Goal: Information Seeking & Learning: Learn about a topic

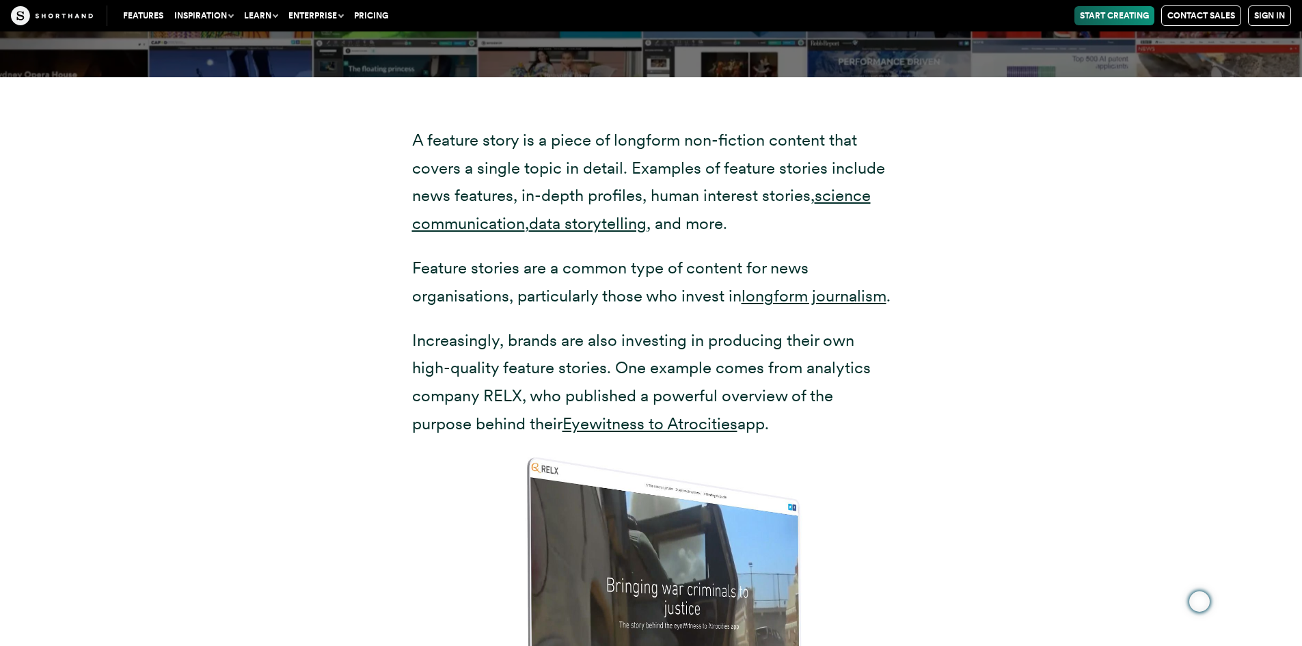
scroll to position [2734, 0]
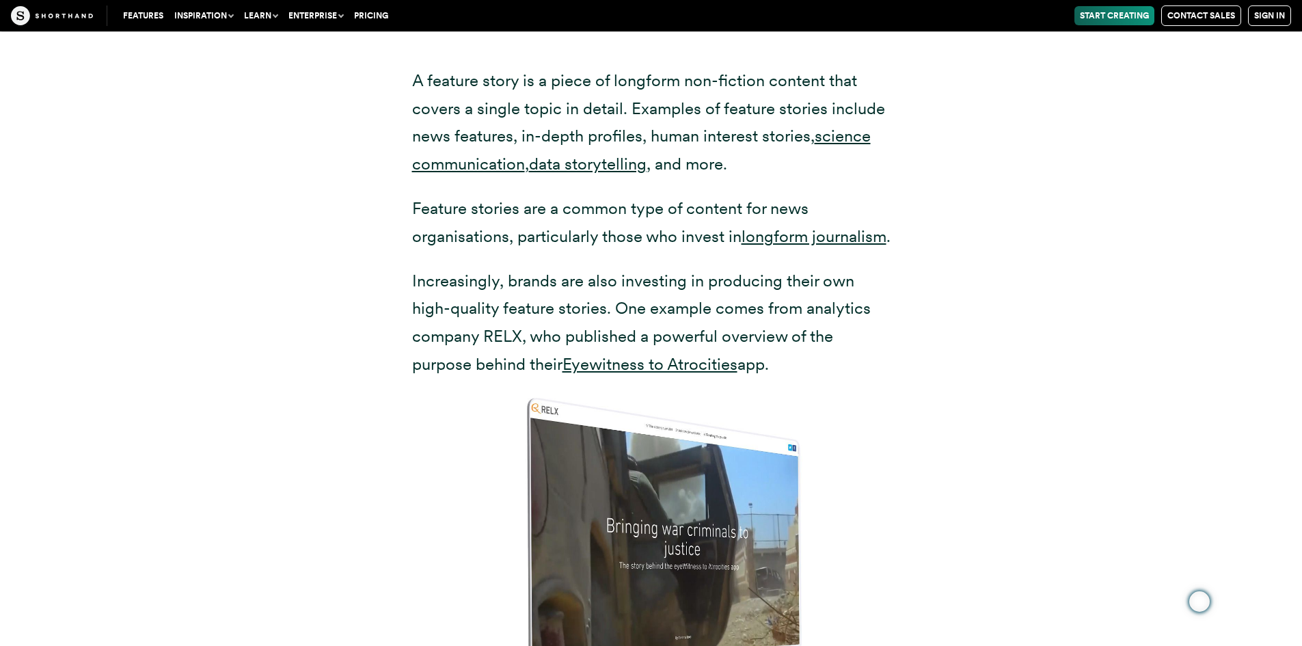
drag, startPoint x: 408, startPoint y: 81, endPoint x: 740, endPoint y: 157, distance: 340.2
click at [740, 157] on div "A feature story is a piece of longform non-fiction content that covers a single…" at bounding box center [651, 443] width 533 height 850
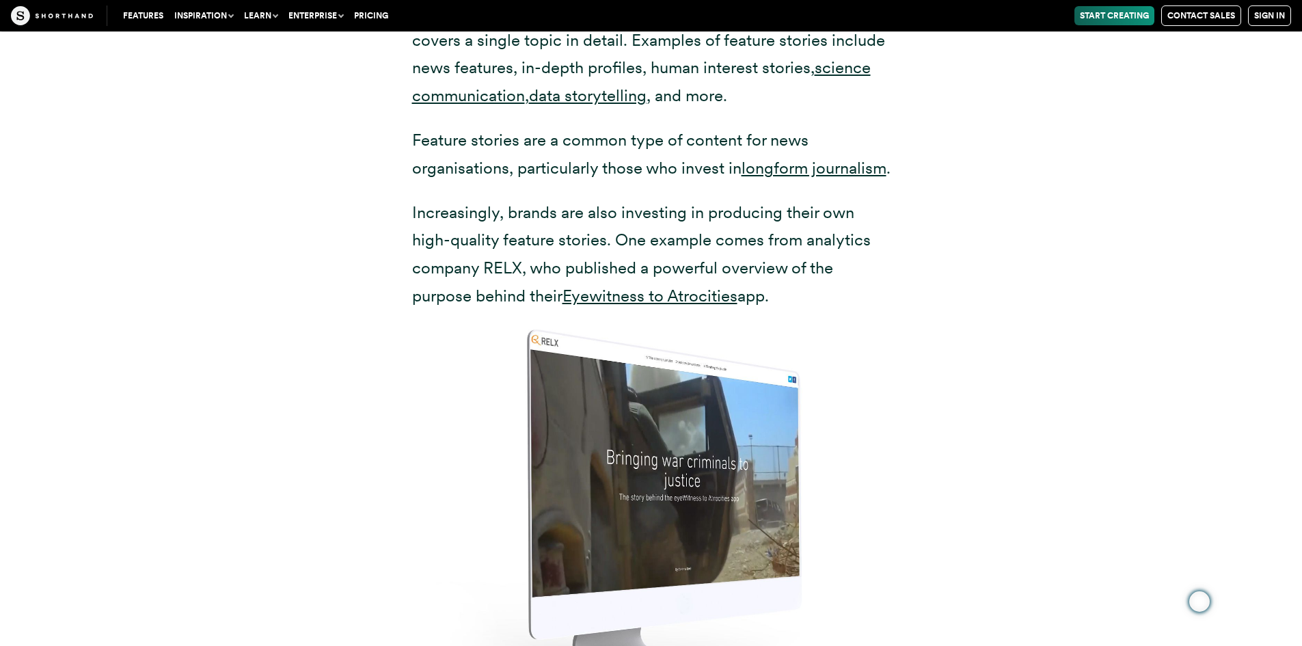
click at [657, 148] on p "Feature stories are a common type of content for news organisations, particular…" at bounding box center [651, 154] width 478 height 56
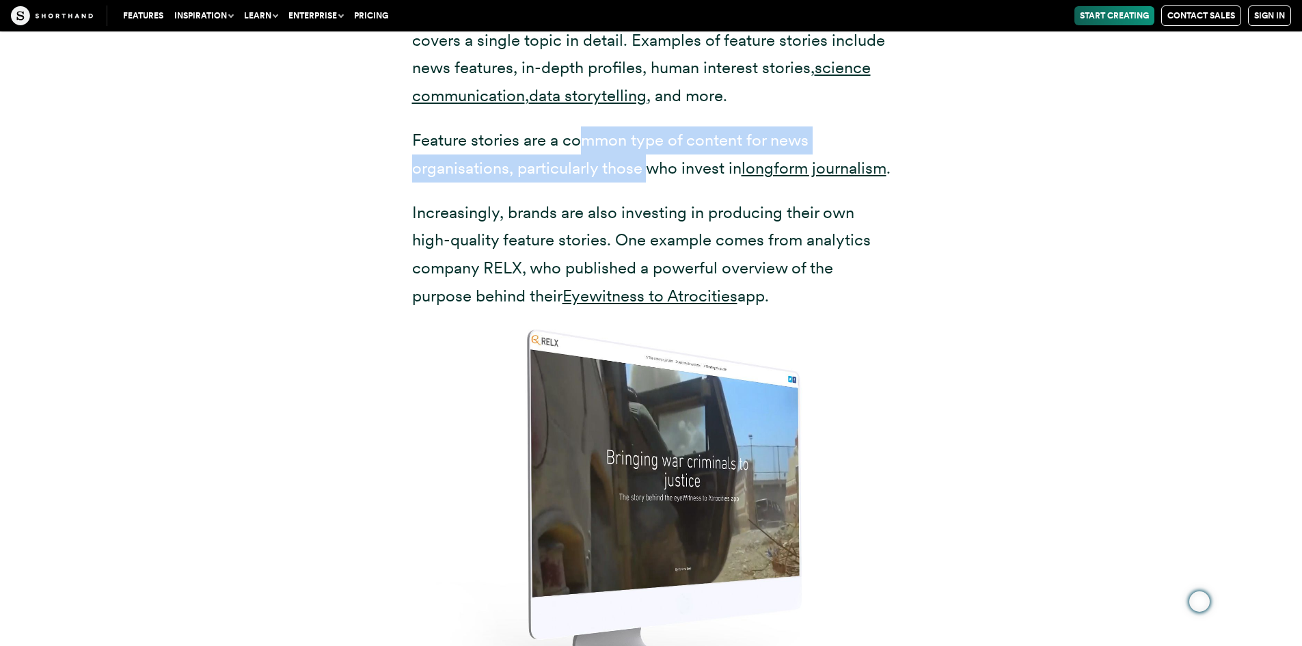
drag, startPoint x: 584, startPoint y: 138, endPoint x: 647, endPoint y: 175, distance: 72.3
click at [647, 175] on p "Feature stories are a common type of content for news organisations, particular…" at bounding box center [651, 154] width 478 height 56
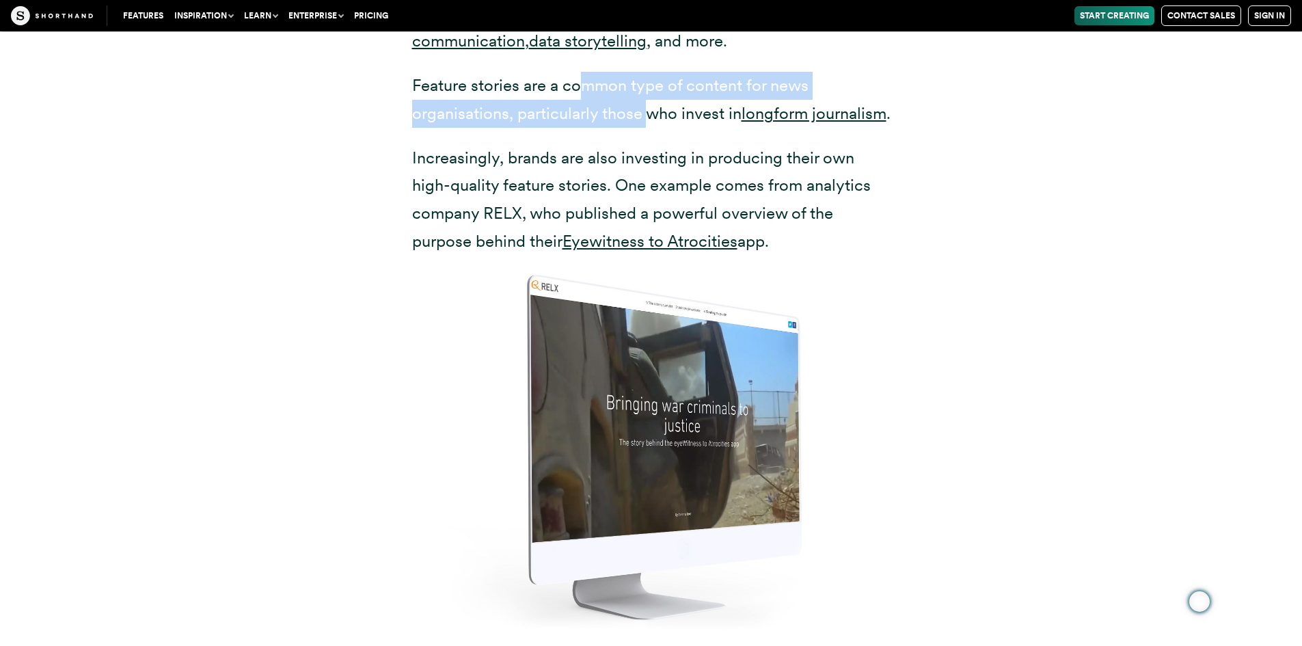
scroll to position [2939, 0]
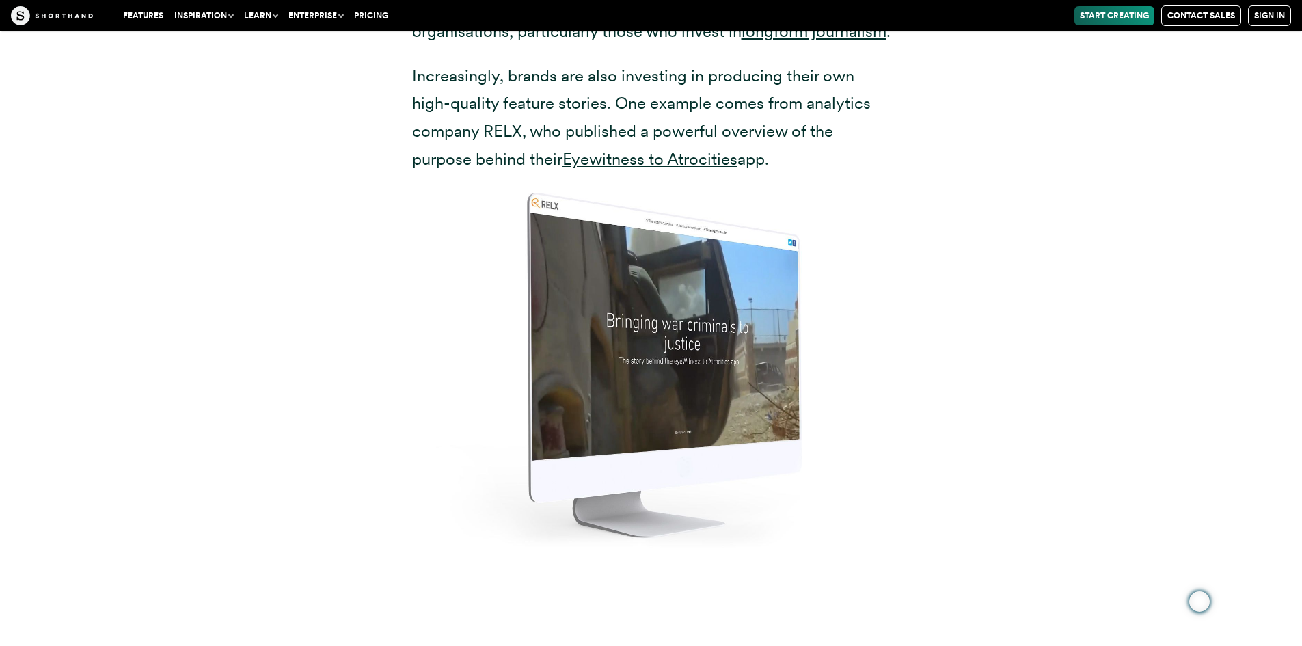
click at [611, 124] on p "Increasingly, brands are also investing in producing their own high-quality fea…" at bounding box center [651, 117] width 478 height 111
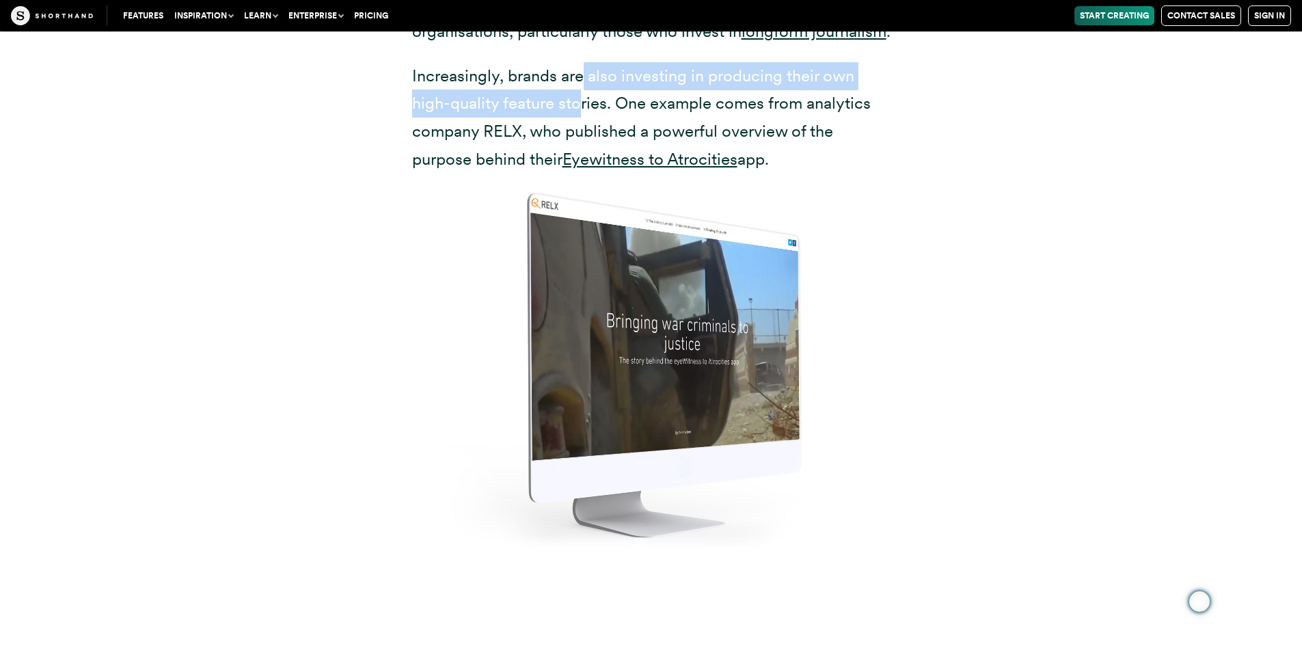
drag, startPoint x: 585, startPoint y: 98, endPoint x: 580, endPoint y: 131, distance: 32.6
click at [580, 131] on p "Increasingly, brands are also investing in producing their own high-quality fea…" at bounding box center [651, 117] width 478 height 111
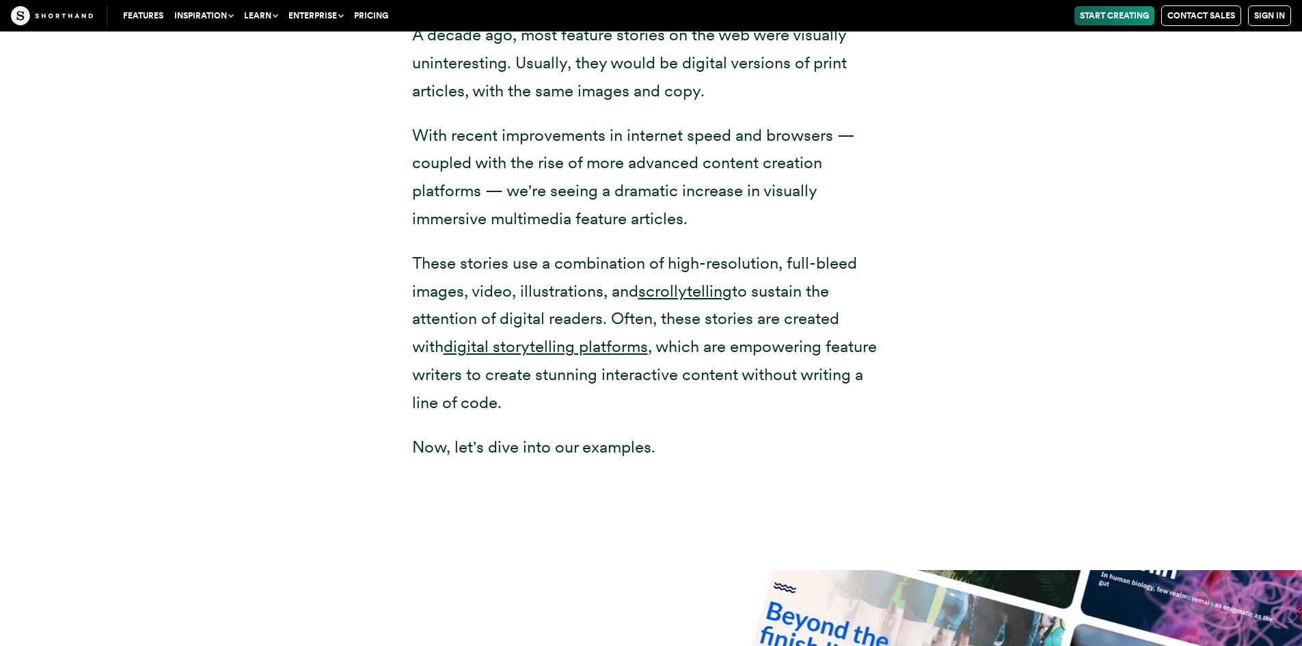
scroll to position [3759, 0]
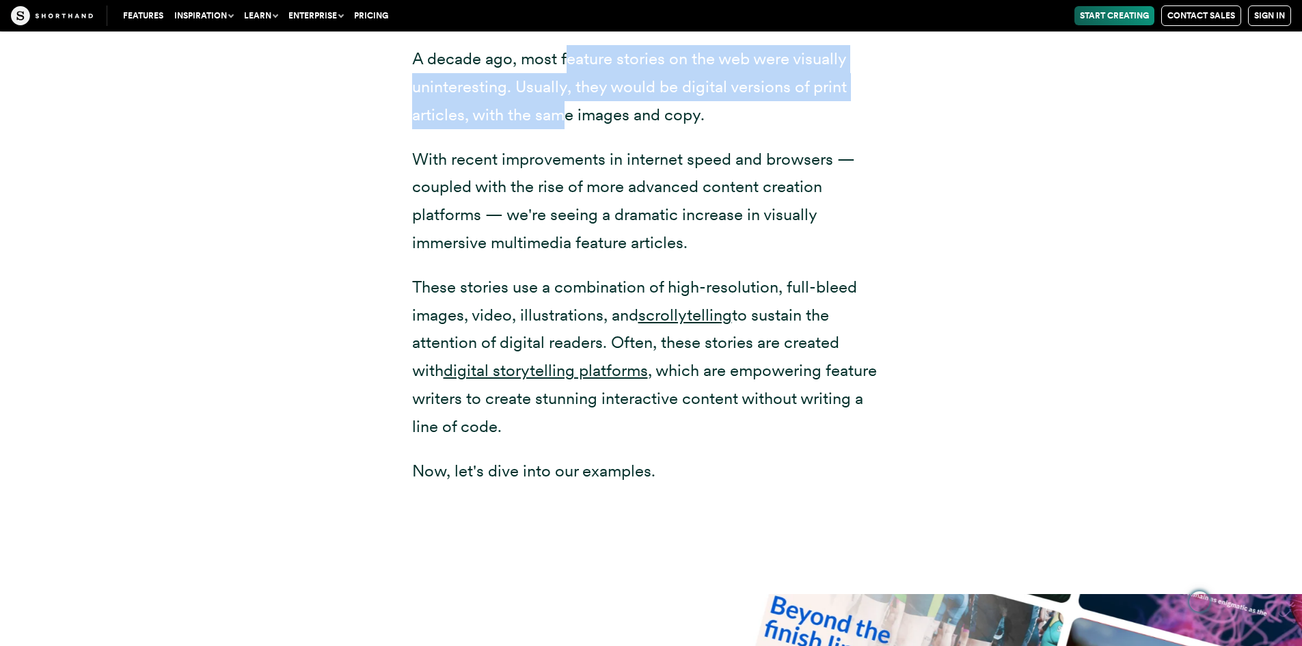
drag, startPoint x: 568, startPoint y: 83, endPoint x: 569, endPoint y: 133, distance: 49.9
click at [569, 128] on p "A decade ago, most feature stories on the web were visually uninteresting. Usua…" at bounding box center [651, 86] width 478 height 83
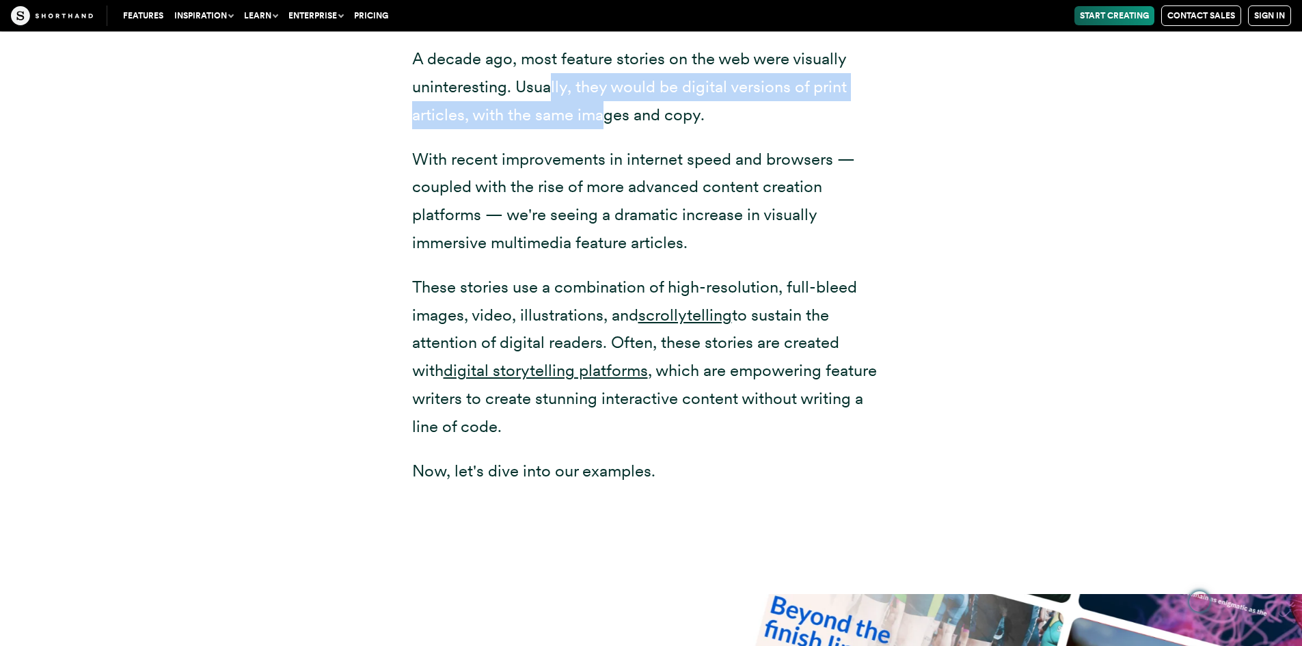
drag, startPoint x: 554, startPoint y: 105, endPoint x: 608, endPoint y: 146, distance: 68.3
click at [608, 128] on p "A decade ago, most feature stories on the web were visually uninteresting. Usua…" at bounding box center [651, 86] width 478 height 83
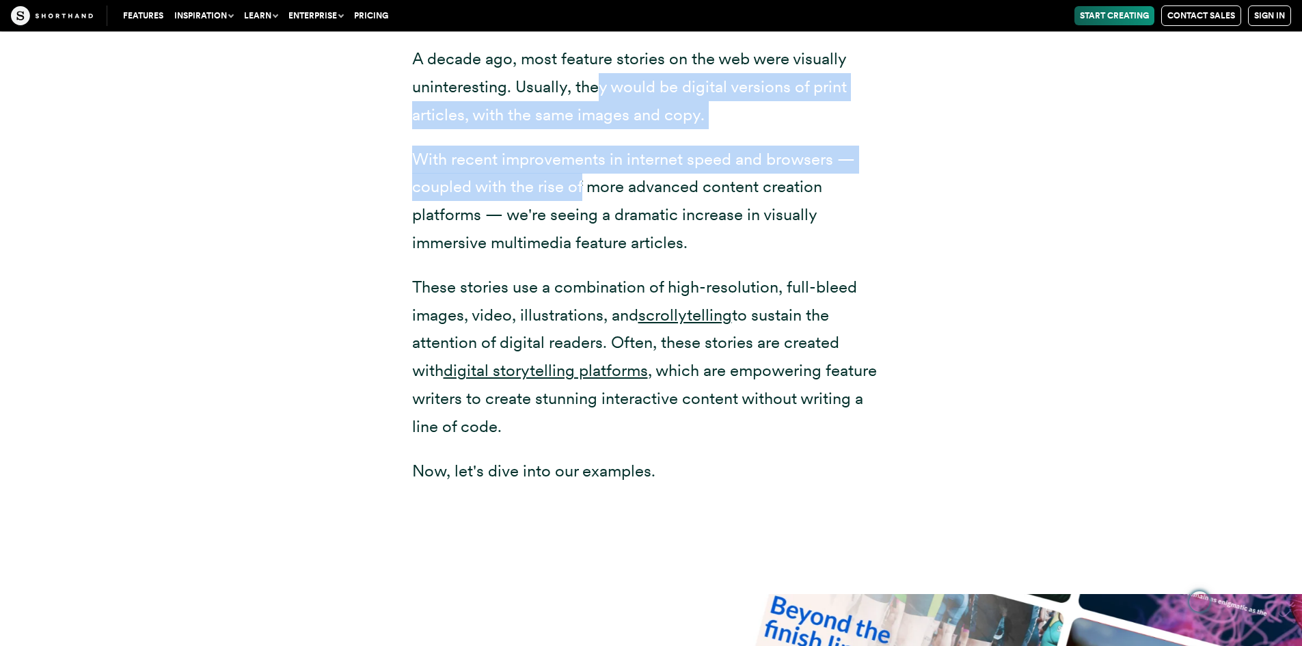
drag, startPoint x: 598, startPoint y: 105, endPoint x: 582, endPoint y: 227, distance: 123.3
click at [582, 227] on div "A decade ago, most feature stories on the web were visually uninteresting. Usua…" at bounding box center [651, 299] width 478 height 508
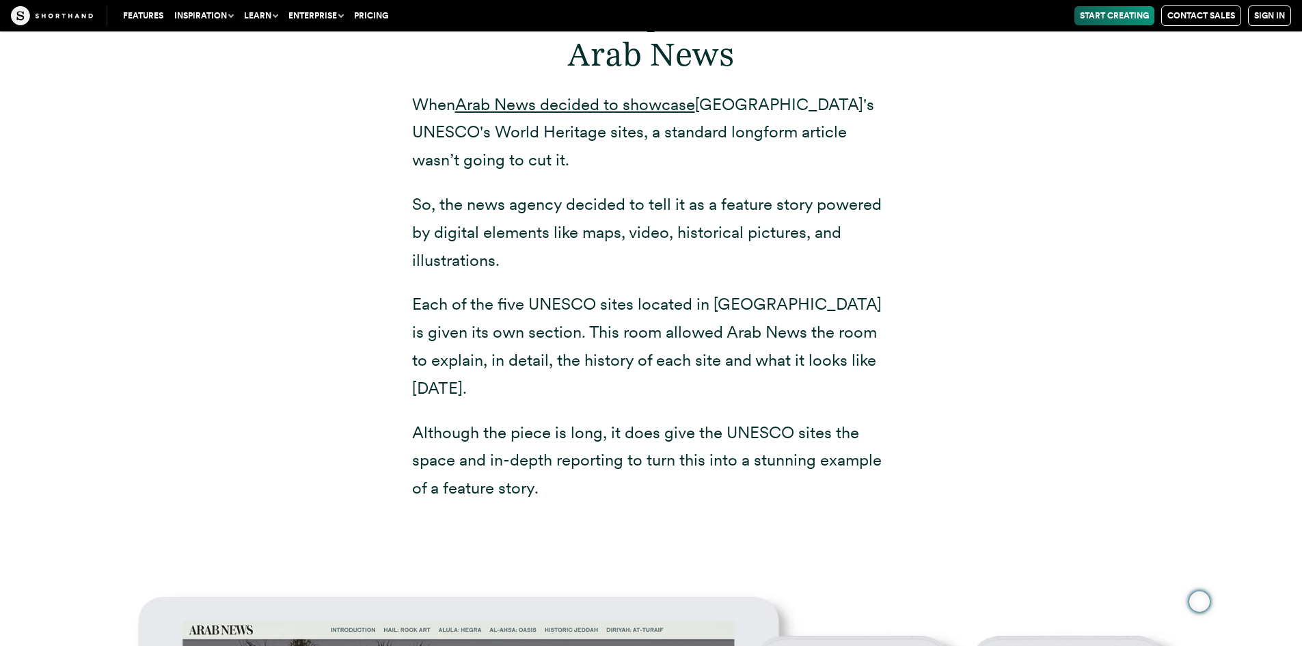
scroll to position [5400, 0]
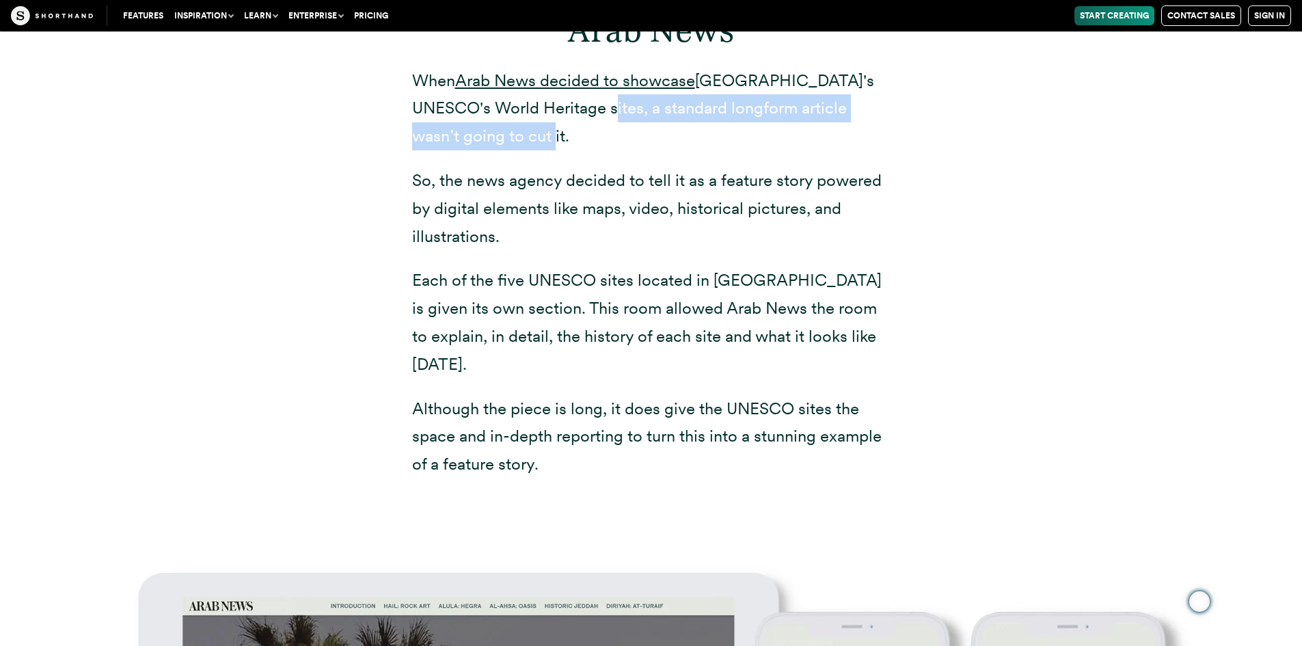
drag, startPoint x: 559, startPoint y: 139, endPoint x: 629, endPoint y: 161, distance: 73.1
click at [629, 150] on p "When Arab News decided to showcase [GEOGRAPHIC_DATA]'s UNESCO's World Heritage …" at bounding box center [651, 108] width 478 height 83
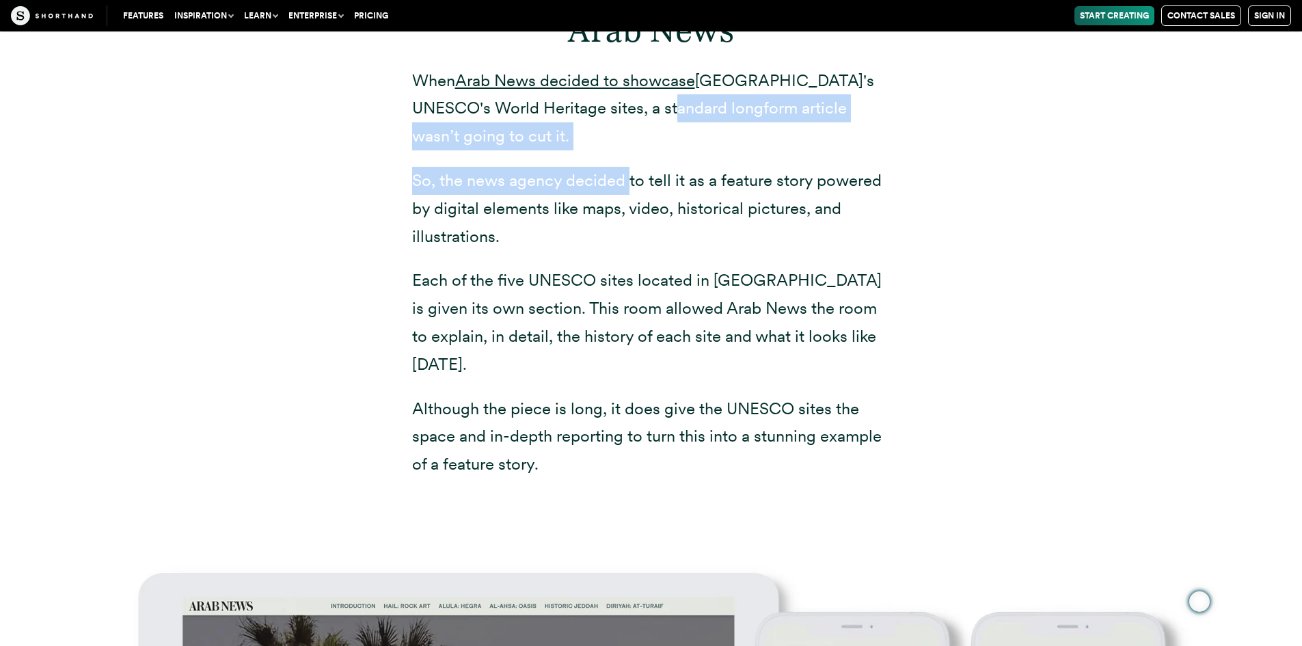
drag, startPoint x: 627, startPoint y: 144, endPoint x: 626, endPoint y: 221, distance: 77.9
click at [626, 221] on div "1 Arab News When Arab News decided to showcase [GEOGRAPHIC_DATA]'s UNESCO's Wor…" at bounding box center [651, 224] width 478 height 507
click at [626, 221] on p "So, the news agency decided to tell it as a feature story powered by digital el…" at bounding box center [651, 208] width 478 height 83
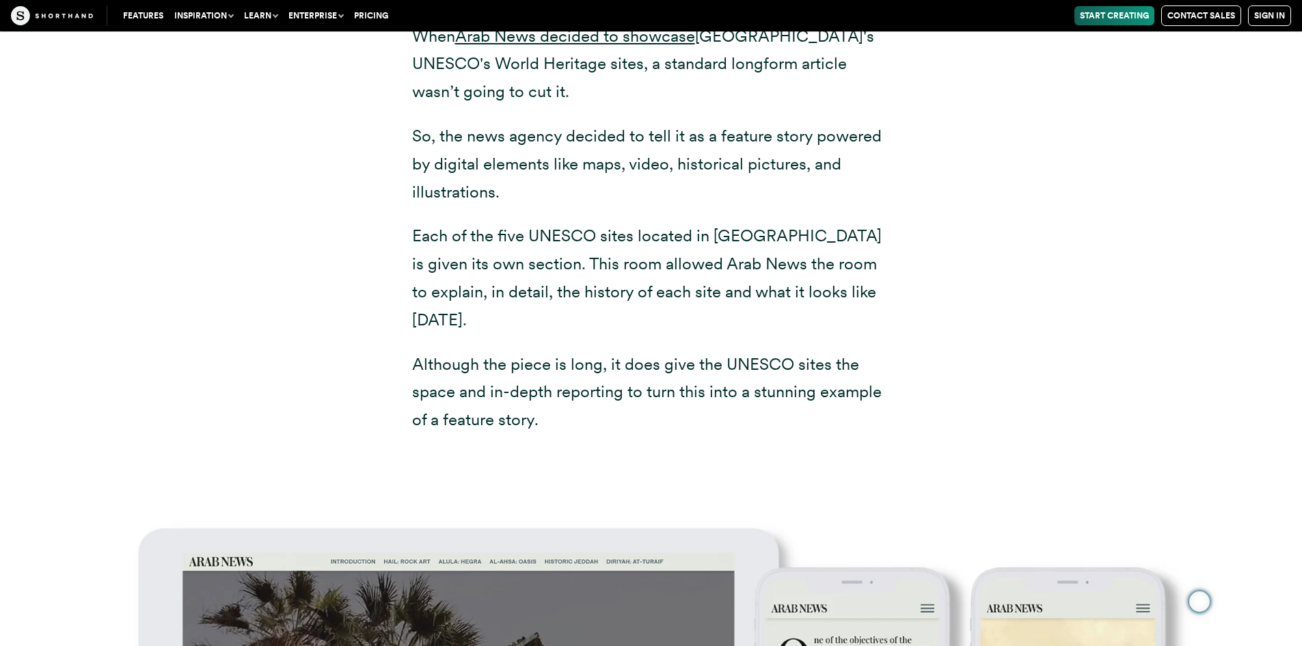
scroll to position [5468, 0]
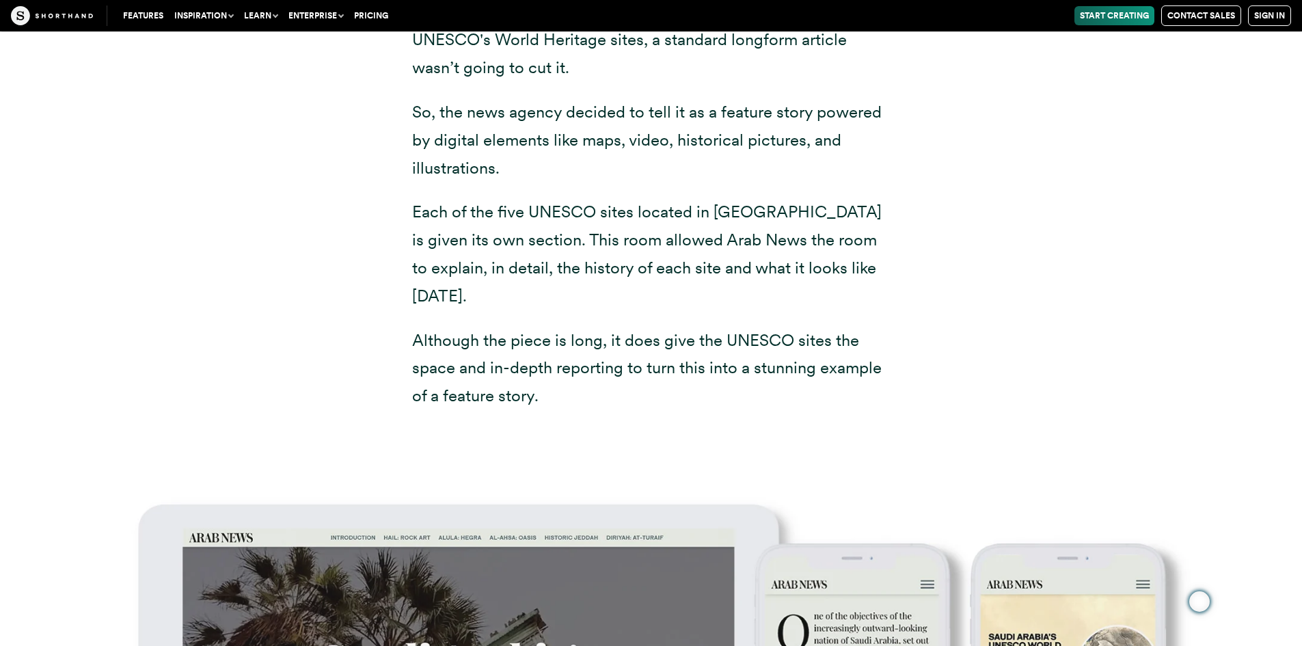
drag, startPoint x: 644, startPoint y: 131, endPoint x: 641, endPoint y: 191, distance: 60.2
click at [641, 182] on p "So, the news agency decided to tell it as a feature story powered by digital el…" at bounding box center [651, 139] width 478 height 83
drag, startPoint x: 640, startPoint y: 126, endPoint x: 636, endPoint y: 195, distance: 69.1
click at [636, 182] on p "So, the news agency decided to tell it as a feature story powered by digital el…" at bounding box center [651, 139] width 478 height 83
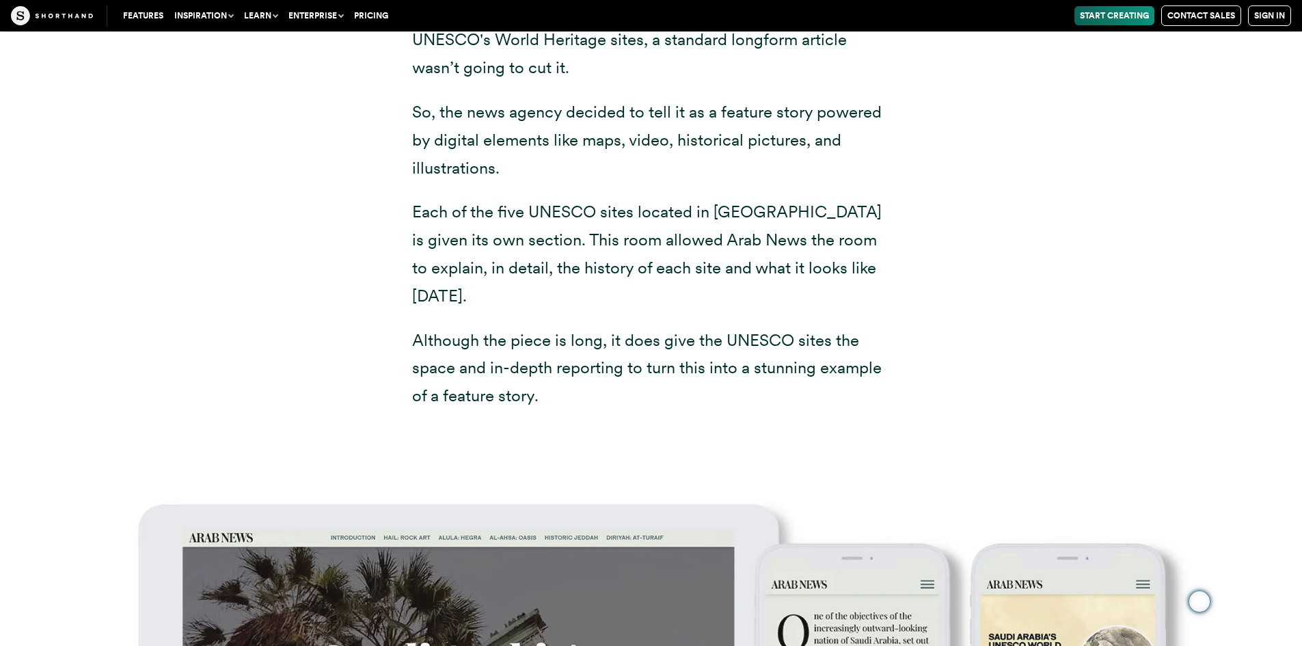
click at [636, 182] on p "So, the news agency decided to tell it as a feature story powered by digital el…" at bounding box center [651, 139] width 478 height 83
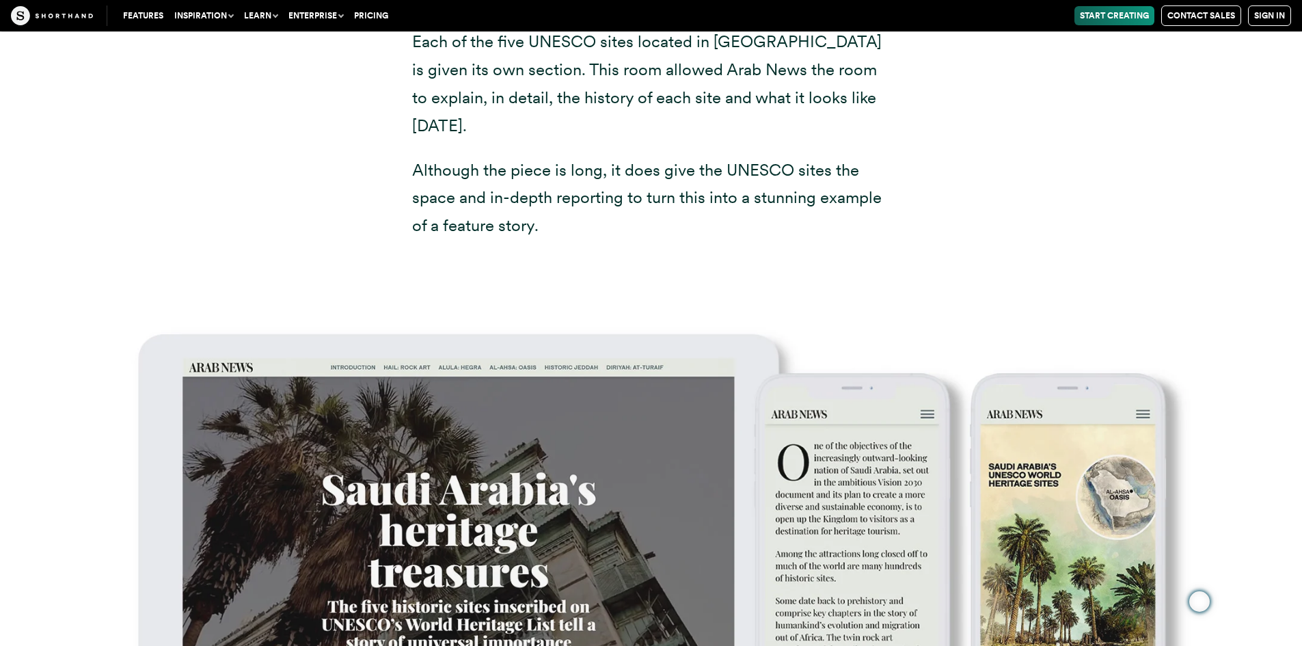
scroll to position [5605, 0]
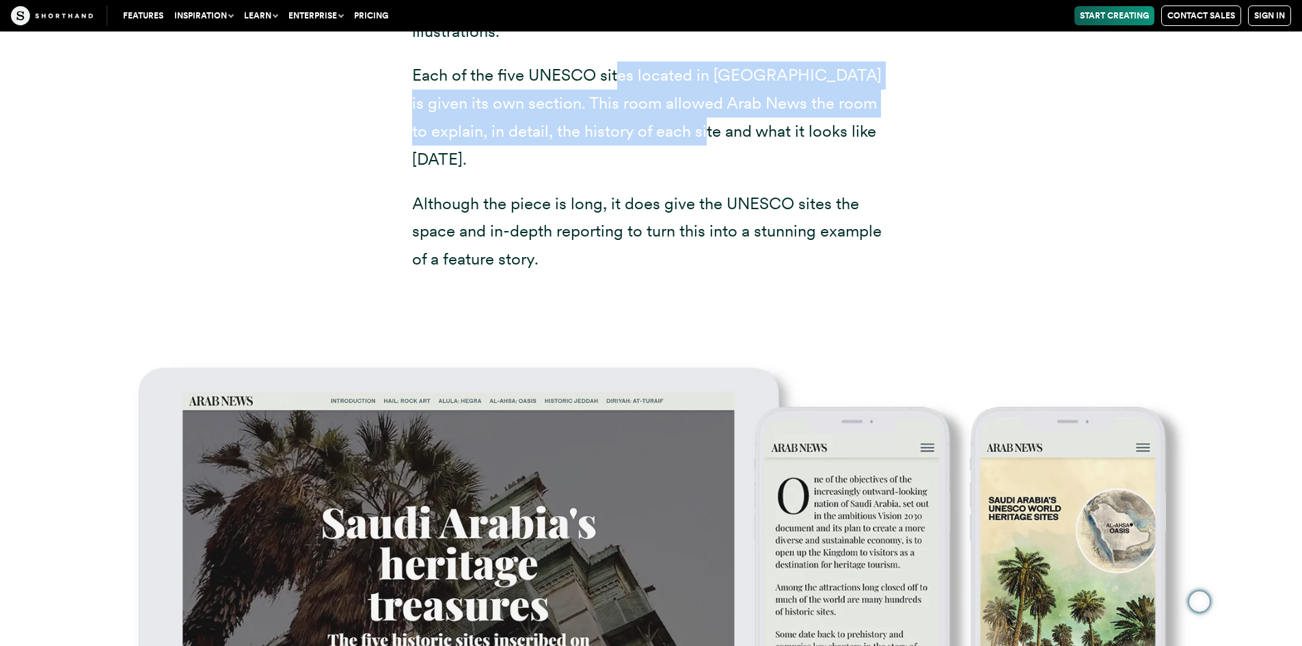
drag, startPoint x: 619, startPoint y: 102, endPoint x: 663, endPoint y: 154, distance: 67.9
click at [663, 153] on p "Each of the five UNESCO sites located in [GEOGRAPHIC_DATA] is given its own sec…" at bounding box center [651, 117] width 478 height 111
click at [663, 154] on p "Each of the five UNESCO sites located in [GEOGRAPHIC_DATA] is given its own sec…" at bounding box center [651, 117] width 478 height 111
drag, startPoint x: 662, startPoint y: 109, endPoint x: 660, endPoint y: 164, distance: 54.7
click at [660, 164] on p "Each of the five UNESCO sites located in [GEOGRAPHIC_DATA] is given its own sec…" at bounding box center [651, 117] width 478 height 111
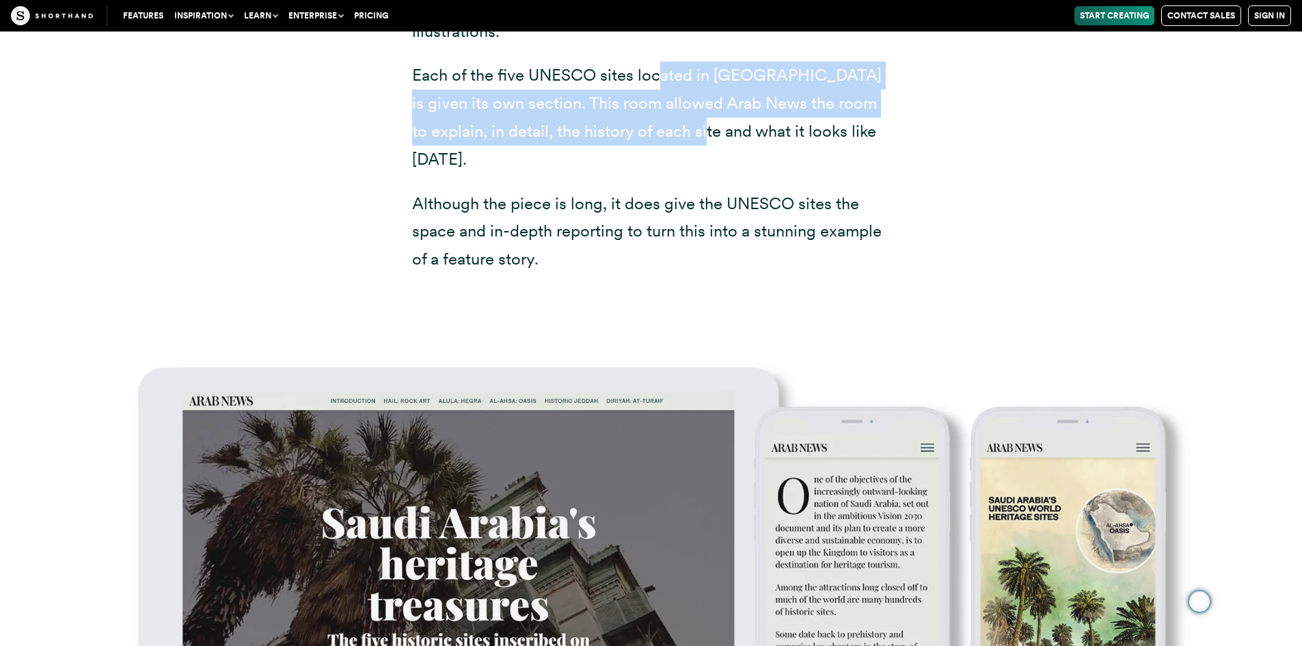
click at [660, 164] on p "Each of the five UNESCO sites located in [GEOGRAPHIC_DATA] is given its own sec…" at bounding box center [651, 117] width 478 height 111
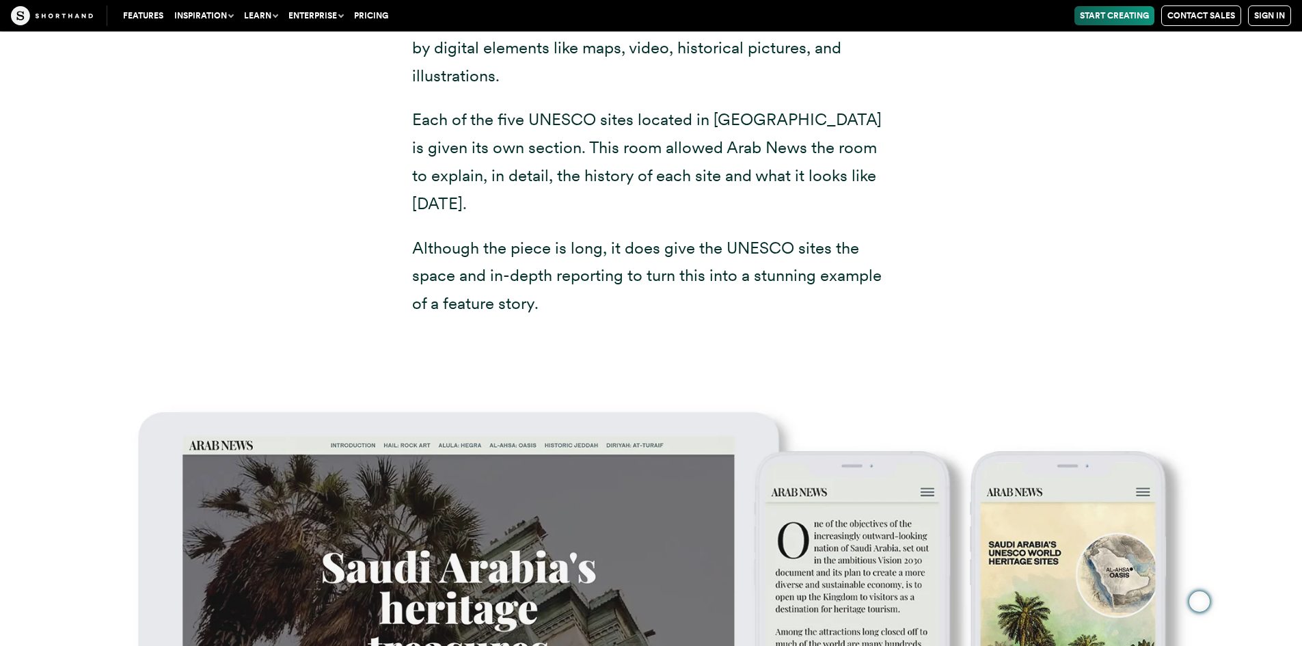
scroll to position [5536, 0]
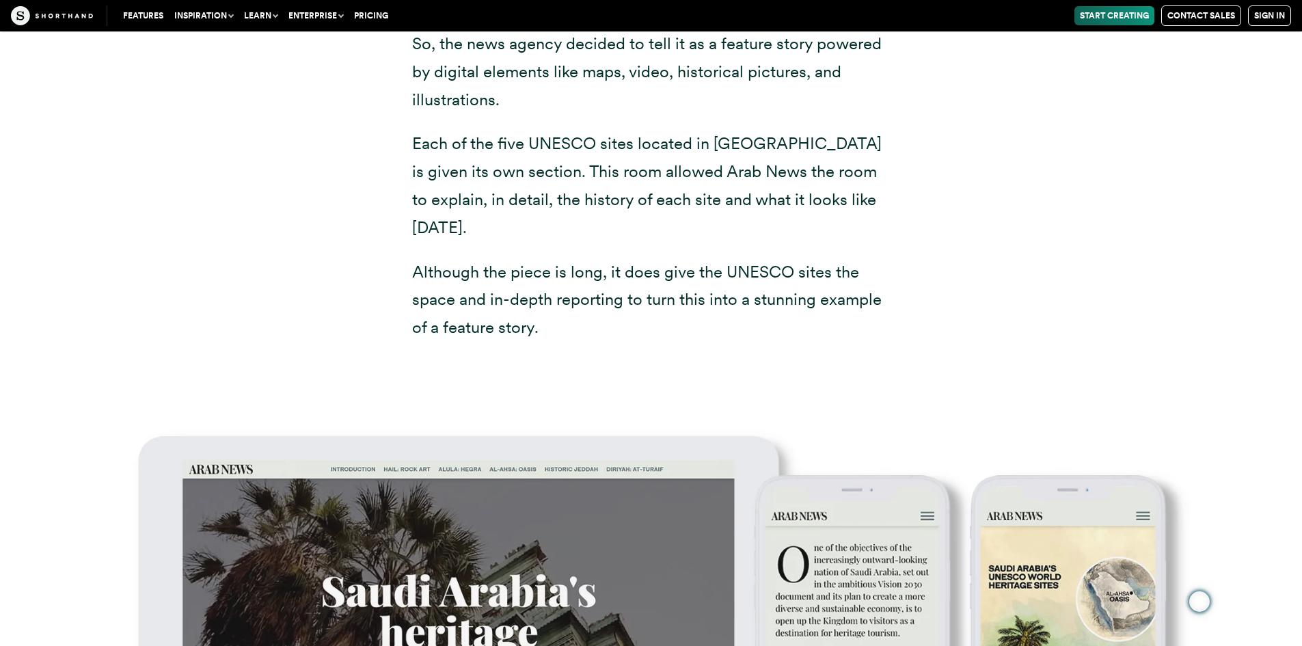
drag, startPoint x: 660, startPoint y: 108, endPoint x: 644, endPoint y: 321, distance: 213.8
click at [644, 321] on div "1 Arab News When Arab News decided to showcase [GEOGRAPHIC_DATA]'s UNESCO's Wor…" at bounding box center [651, 88] width 478 height 507
click at [644, 321] on p "Although the piece is long, it does give the UNESCO sites the space and in-dept…" at bounding box center [651, 299] width 478 height 83
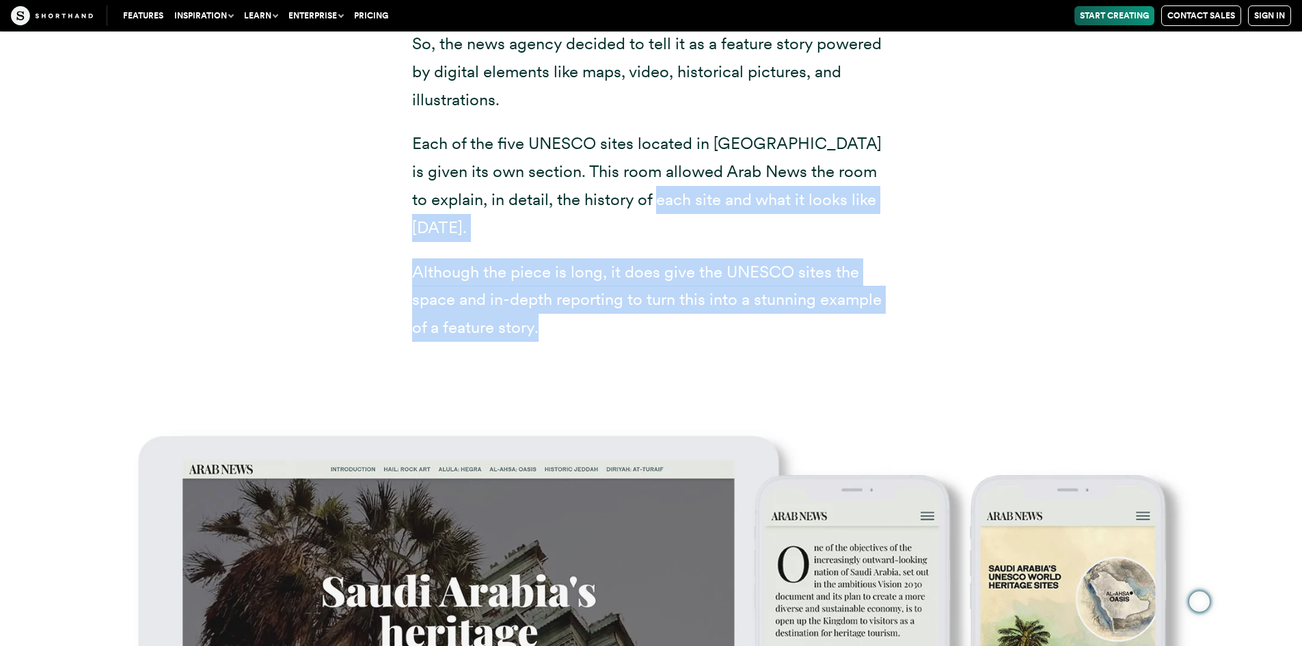
drag, startPoint x: 644, startPoint y: 321, endPoint x: 629, endPoint y: 234, distance: 88.7
click at [629, 236] on div "1 Arab News When Arab News decided to showcase [GEOGRAPHIC_DATA]'s UNESCO's Wor…" at bounding box center [651, 88] width 478 height 507
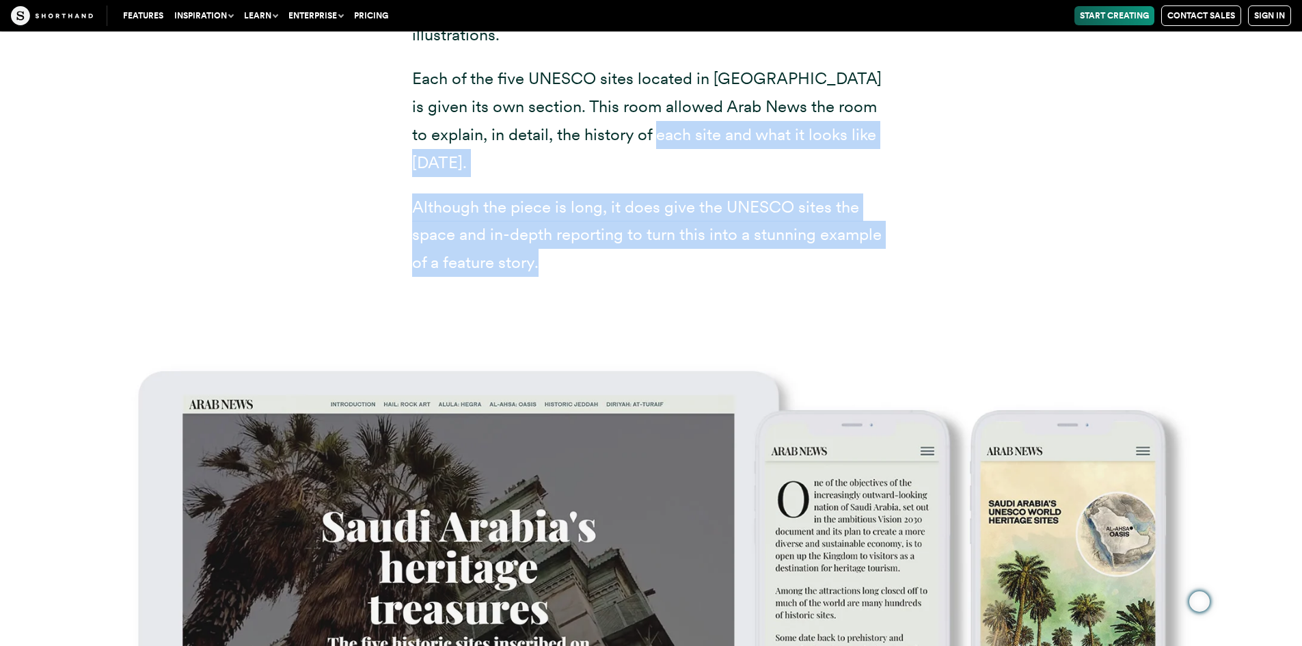
scroll to position [5673, 0]
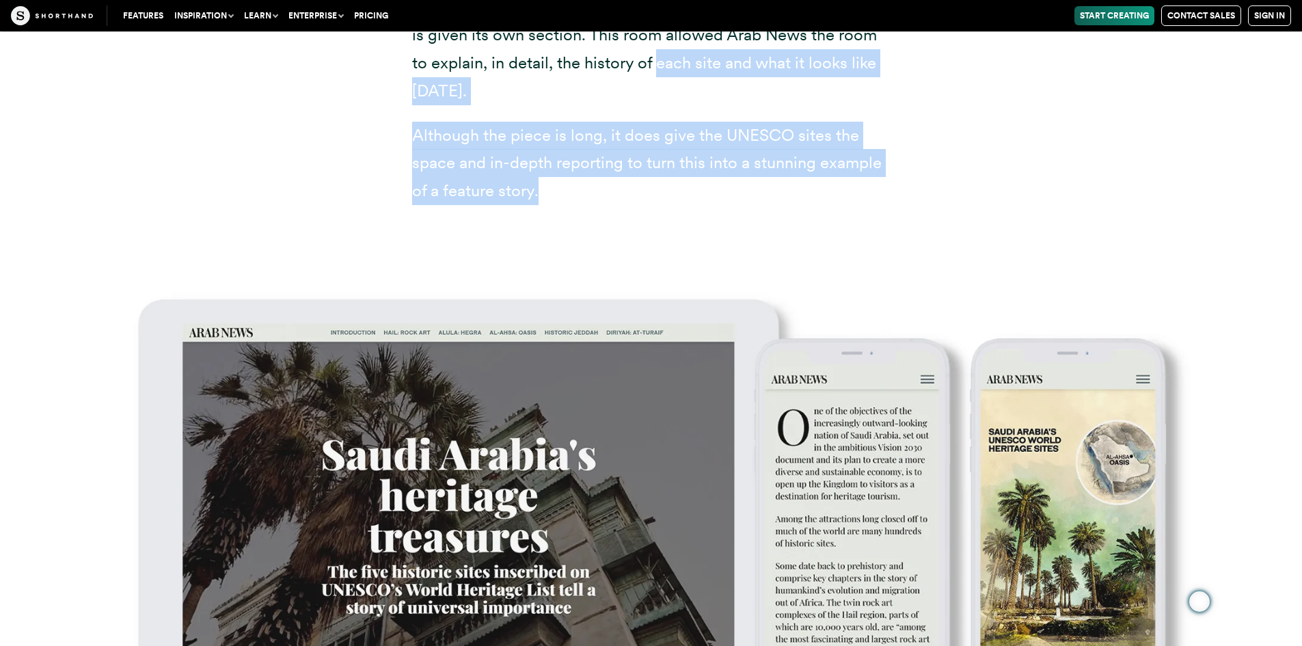
click at [528, 146] on p "Although the piece is long, it does give the UNESCO sites the space and in-dept…" at bounding box center [651, 163] width 478 height 83
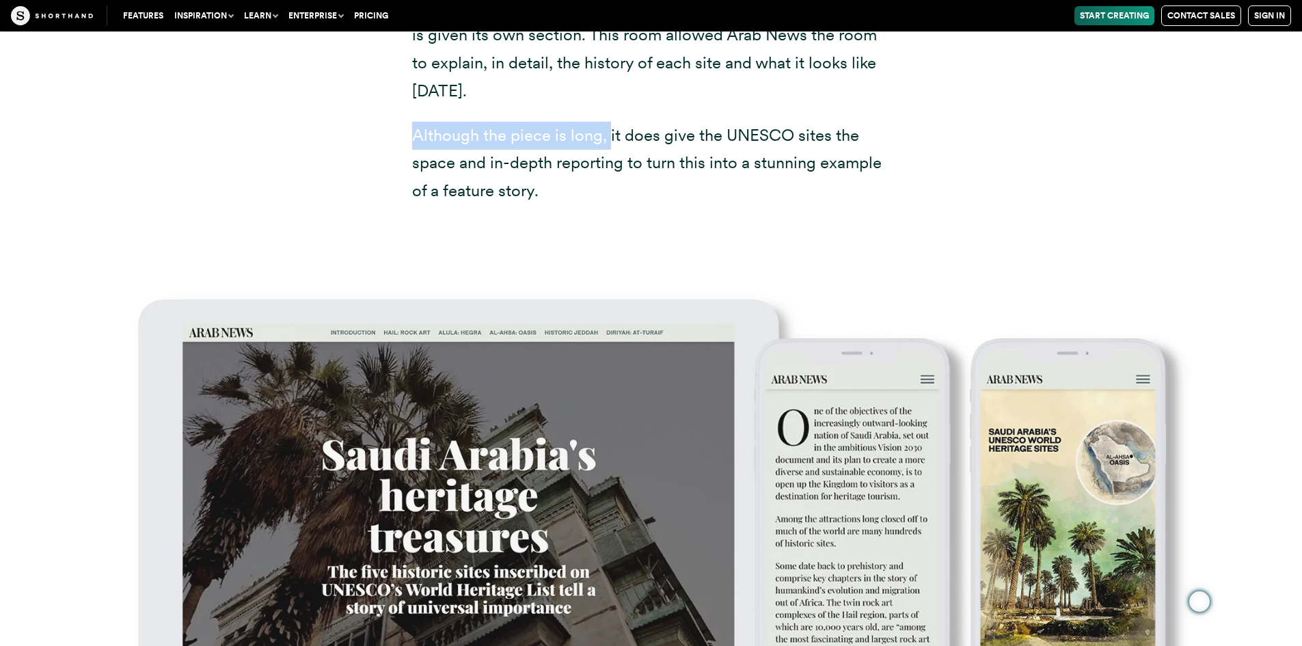
drag, startPoint x: 414, startPoint y: 133, endPoint x: 609, endPoint y: 141, distance: 195.7
click at [609, 141] on p "Although the piece is long, it does give the UNESCO sites the space and in-dept…" at bounding box center [651, 163] width 478 height 83
click at [455, 130] on p "Although the piece is long, it does give the UNESCO sites the space and in-dept…" at bounding box center [651, 163] width 478 height 83
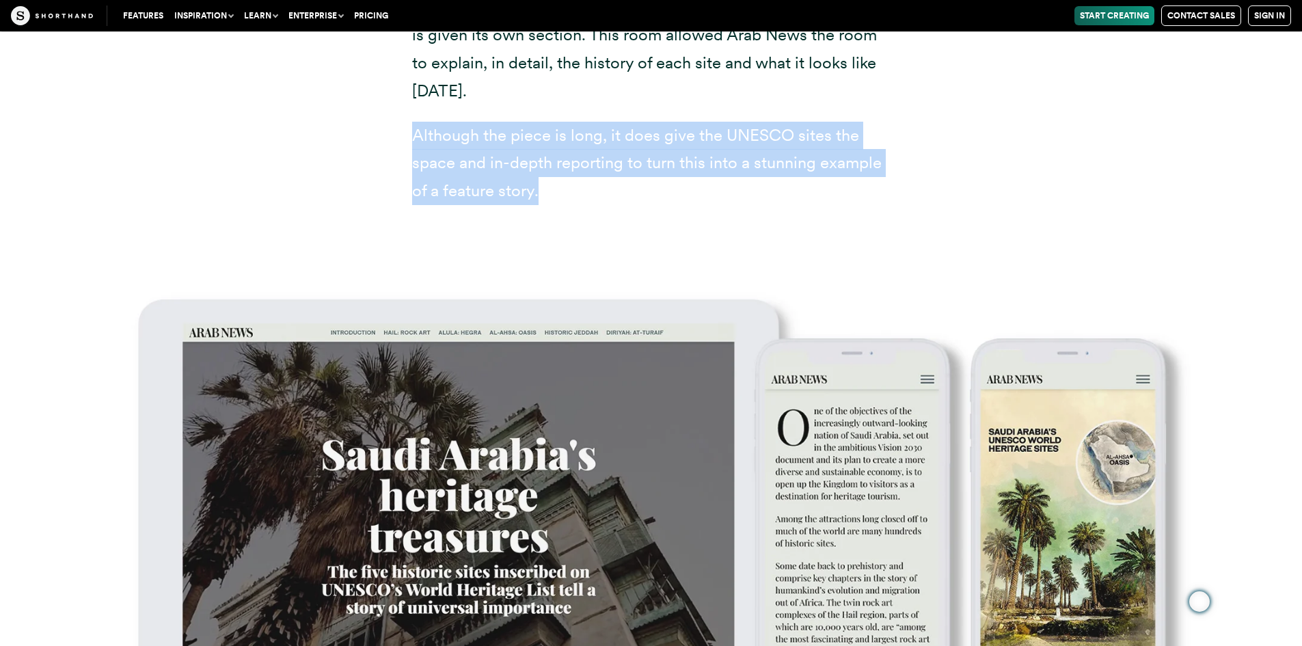
drag, startPoint x: 413, startPoint y: 135, endPoint x: 606, endPoint y: 184, distance: 198.8
click at [606, 184] on p "Although the piece is long, it does give the UNESCO sites the space and in-dept…" at bounding box center [651, 163] width 478 height 83
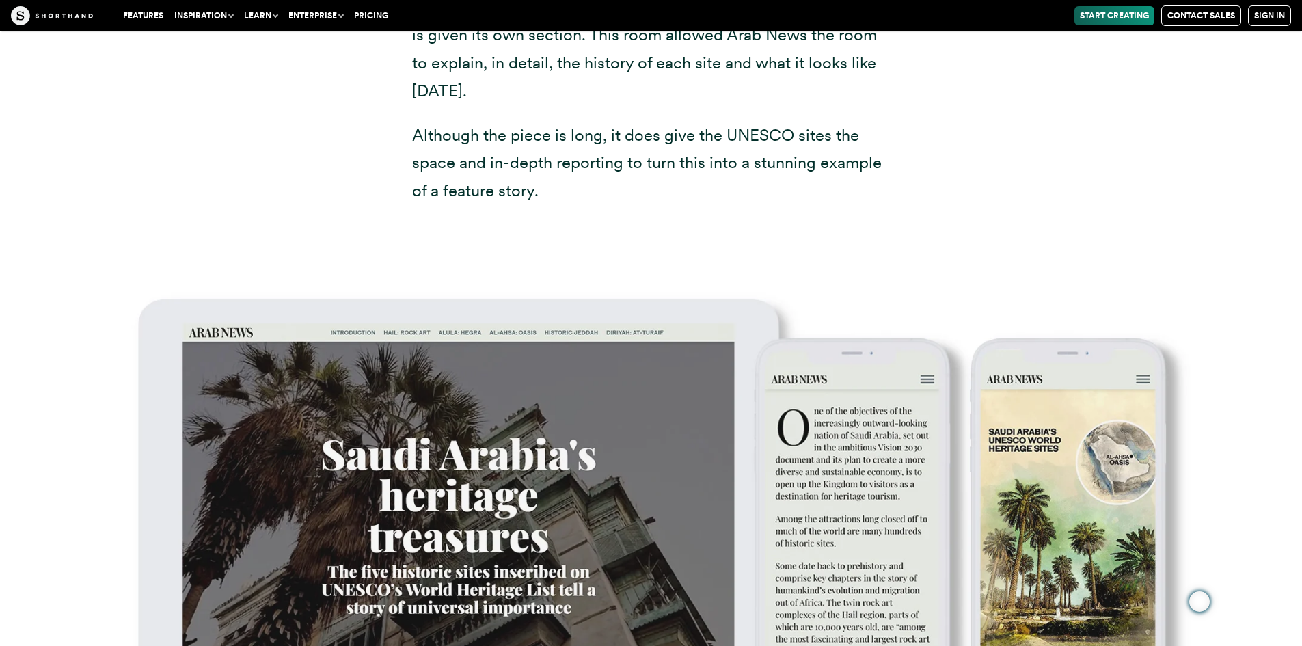
click at [606, 184] on p "Although the piece is long, it does give the UNESCO sites the space and in-dept…" at bounding box center [651, 163] width 478 height 83
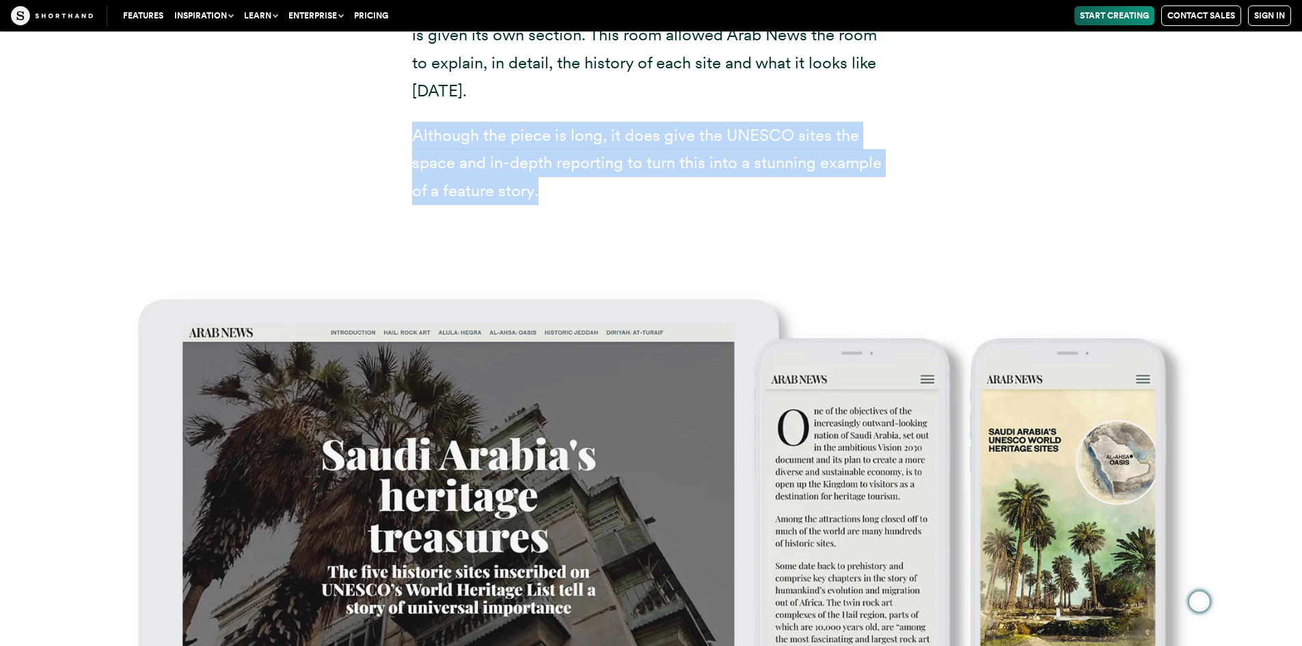
drag, startPoint x: 606, startPoint y: 184, endPoint x: 492, endPoint y: 154, distance: 117.4
click at [492, 154] on p "Although the piece is long, it does give the UNESCO sites the space and in-dept…" at bounding box center [651, 163] width 478 height 83
click at [439, 141] on p "Although the piece is long, it does give the UNESCO sites the space and in-dept…" at bounding box center [651, 163] width 478 height 83
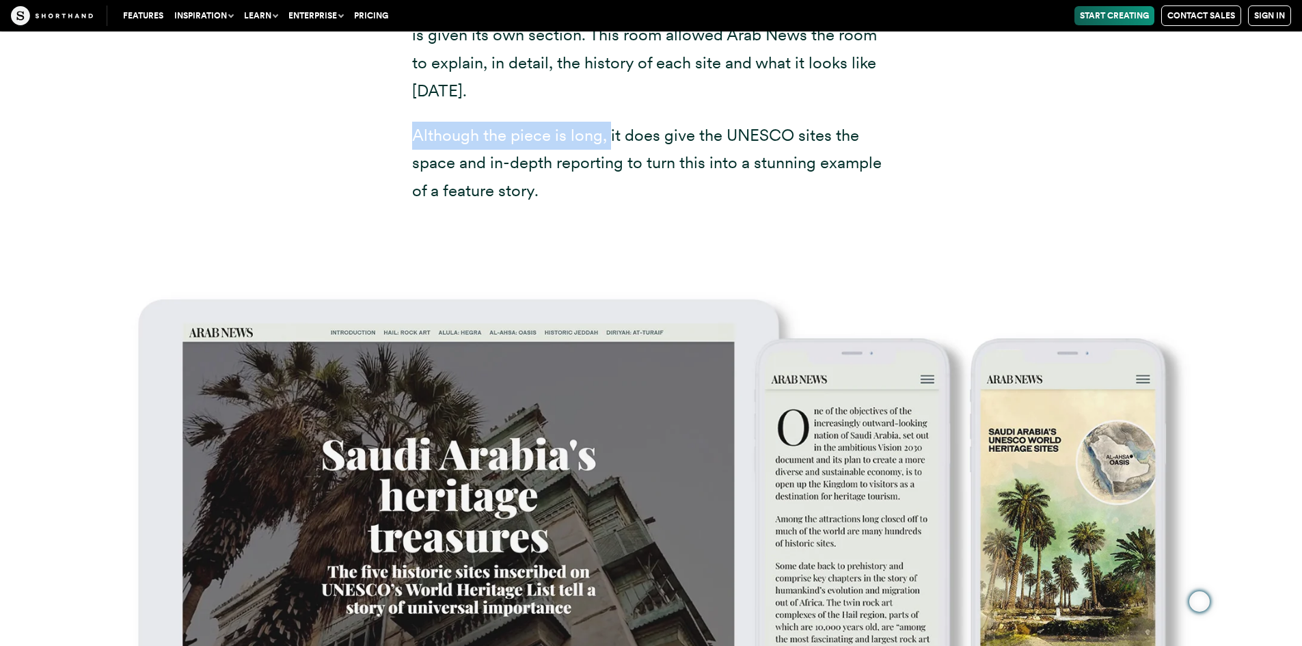
drag, startPoint x: 413, startPoint y: 137, endPoint x: 610, endPoint y: 142, distance: 196.9
click at [610, 142] on p "Although the piece is long, it does give the UNESCO sites the space and in-dept…" at bounding box center [651, 163] width 478 height 83
click at [595, 194] on p "Although the piece is long, it does give the UNESCO sites the space and in-dept…" at bounding box center [651, 163] width 478 height 83
drag, startPoint x: 414, startPoint y: 136, endPoint x: 608, endPoint y: 139, distance: 194.1
click at [608, 139] on p "Although the piece is long, it does give the UNESCO sites the space and in-dept…" at bounding box center [651, 163] width 478 height 83
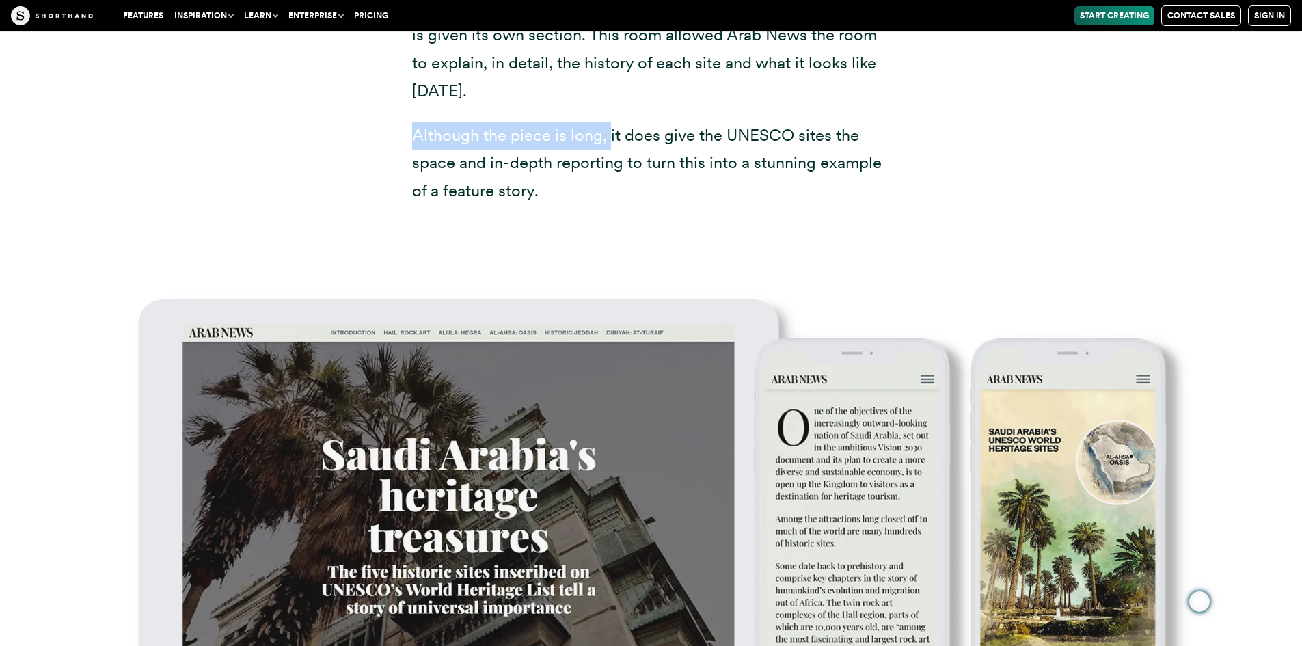
click at [608, 139] on p "Although the piece is long, it does give the UNESCO sites the space and in-dept…" at bounding box center [651, 163] width 478 height 83
drag, startPoint x: 415, startPoint y: 135, endPoint x: 606, endPoint y: 133, distance: 191.4
click at [606, 133] on p "Although the piece is long, it does give the UNESCO sites the space and in-dept…" at bounding box center [651, 163] width 478 height 83
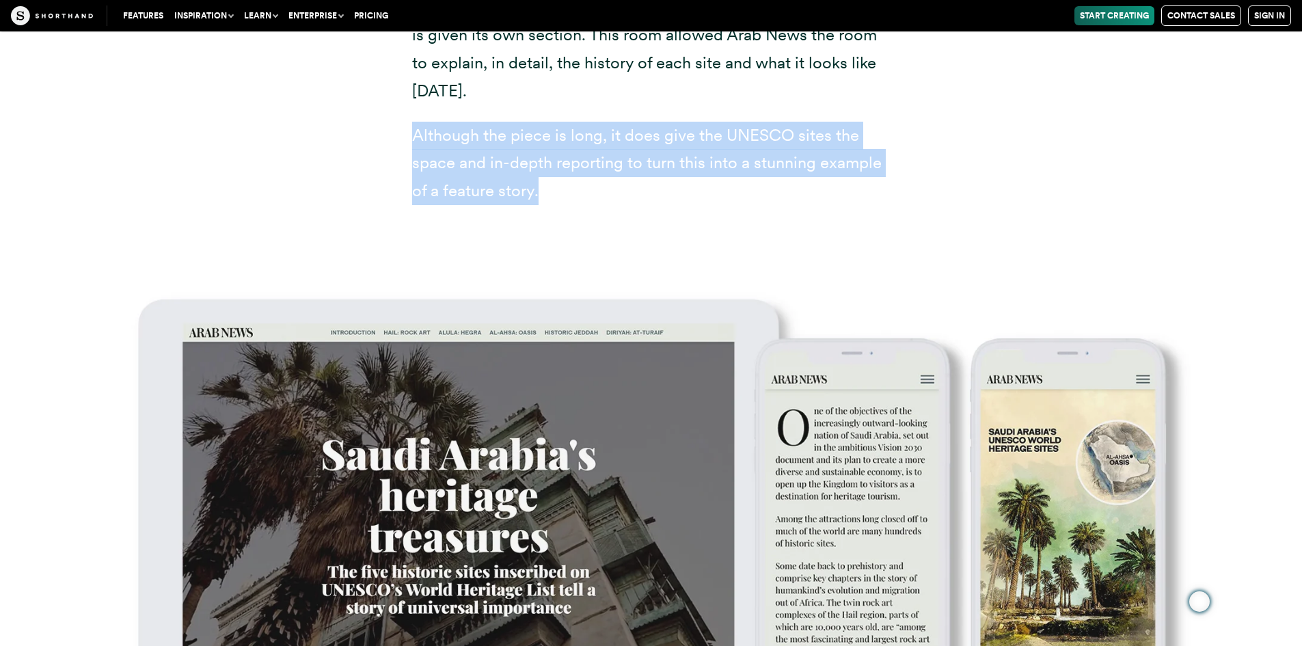
drag, startPoint x: 415, startPoint y: 135, endPoint x: 543, endPoint y: 187, distance: 138.0
click at [543, 187] on p "Although the piece is long, it does give the UNESCO sites the space and in-dept…" at bounding box center [651, 163] width 478 height 83
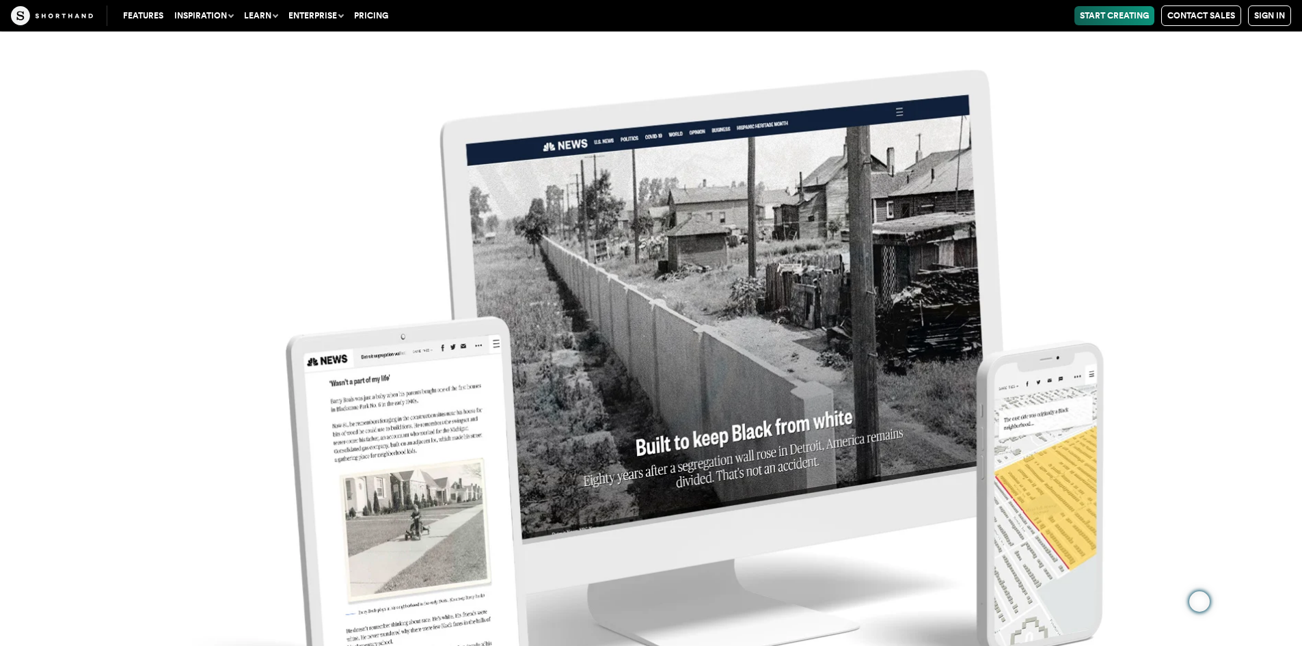
scroll to position [7108, 0]
